Goal: Find specific page/section

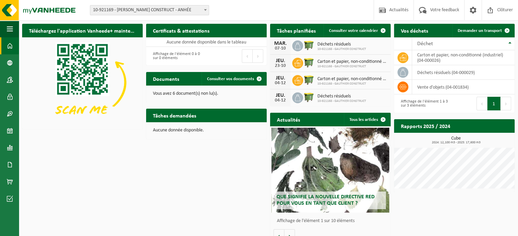
scroll to position [28, 0]
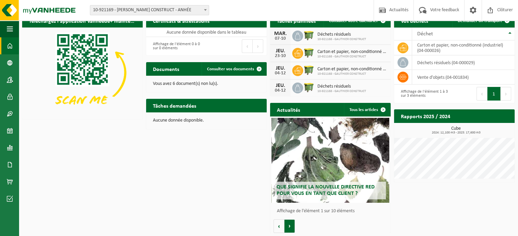
click at [288, 227] on button "Volgende" at bounding box center [289, 227] width 11 height 14
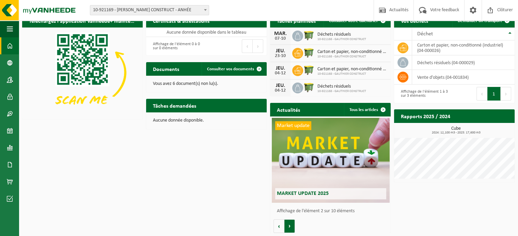
click at [288, 227] on button "Volgende" at bounding box center [289, 227] width 11 height 14
click at [284, 226] on button "Volgende" at bounding box center [289, 227] width 11 height 14
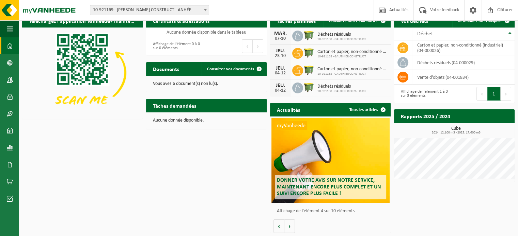
scroll to position [0, 0]
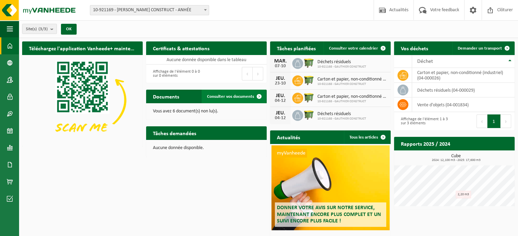
click at [223, 98] on span "Consulter vos documents" at bounding box center [230, 97] width 47 height 4
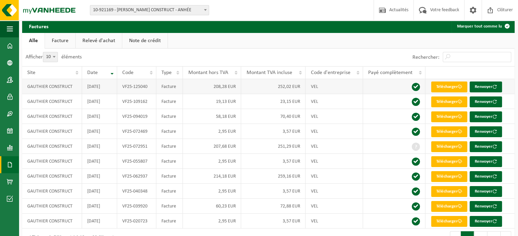
scroll to position [34, 0]
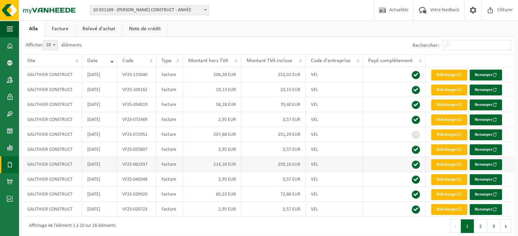
click at [135, 167] on td "VF25-062937" at bounding box center [136, 164] width 39 height 15
